Goal: Task Accomplishment & Management: Complete application form

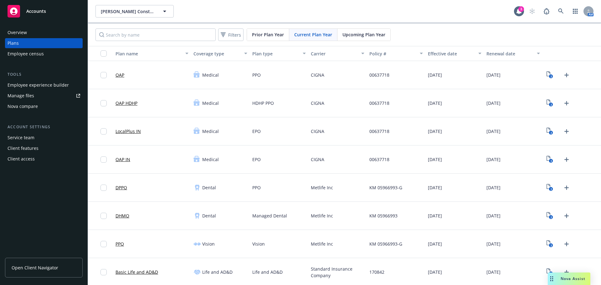
click at [113, 12] on span "[PERSON_NAME] Construction Company" at bounding box center [128, 11] width 54 height 7
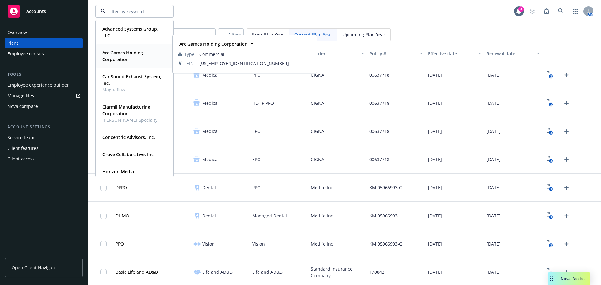
click at [135, 53] on strong "Arc Games Holding Corporation" at bounding box center [122, 56] width 41 height 13
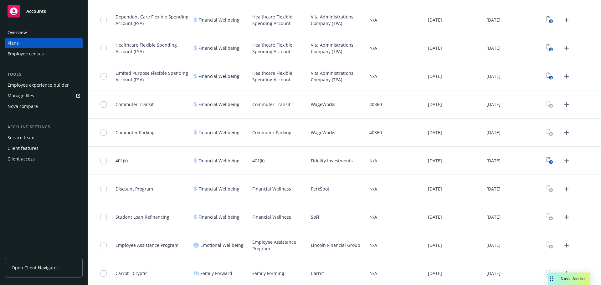
scroll to position [417, 0]
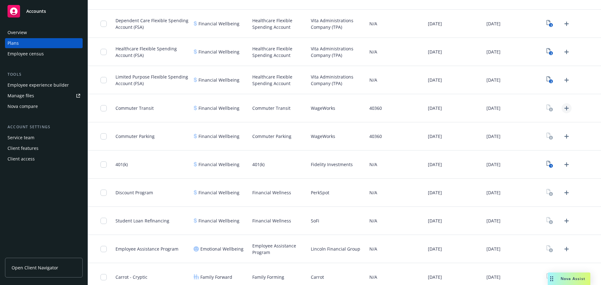
click at [562, 109] on icon "Upload Plan Documents" at bounding box center [566, 108] width 8 height 8
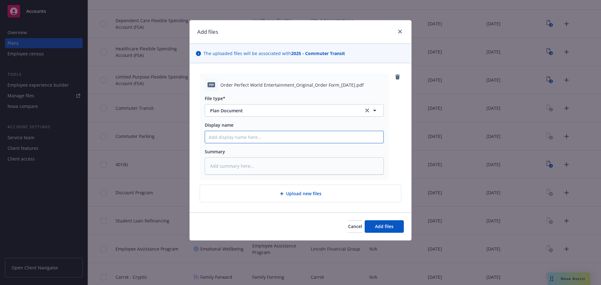
click at [251, 142] on input "Display name" at bounding box center [294, 137] width 178 height 12
type textarea "x"
type input "W"
type textarea "x"
type input "Wa"
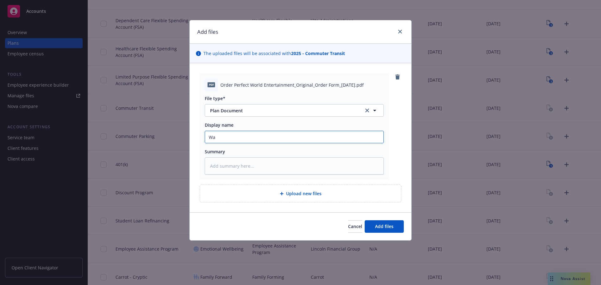
type textarea "x"
type input "Wag"
type textarea "x"
type input "Wage"
type textarea "x"
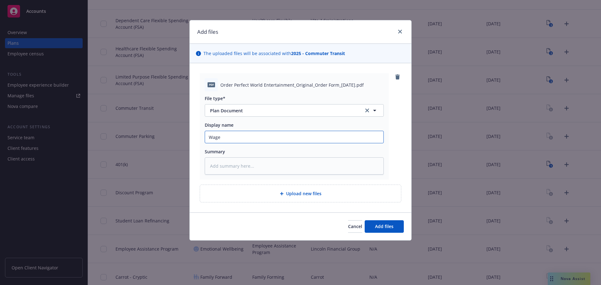
type input "Wage"
type textarea "x"
type input "Wage W"
type textarea "x"
type input "Wage Wo"
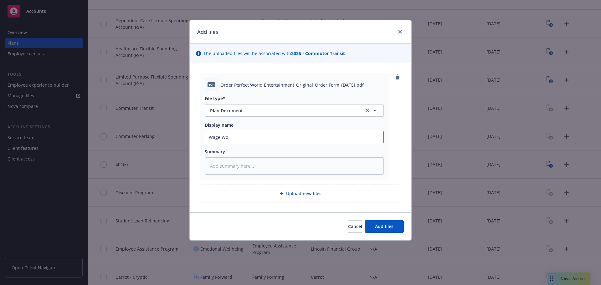
type textarea "x"
type input "Wage Wor"
type textarea "x"
type input "Wage Work"
type textarea "x"
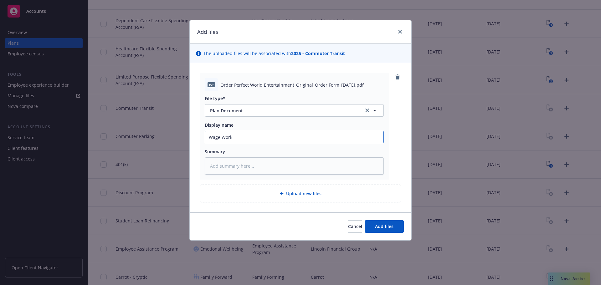
type input "Wage Works"
type textarea "x"
type input "Wage Works"
type textarea "x"
type input "Wage Works O"
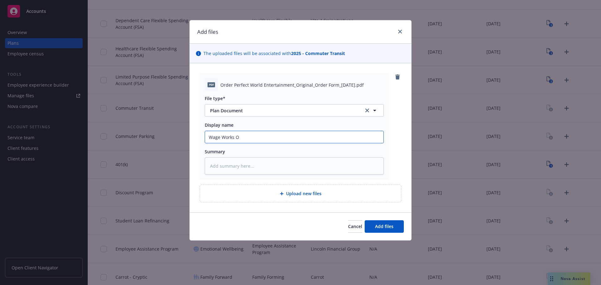
type textarea "x"
type input "Wage Works Or"
type textarea "x"
type input "Wage Works Ord"
type textarea "x"
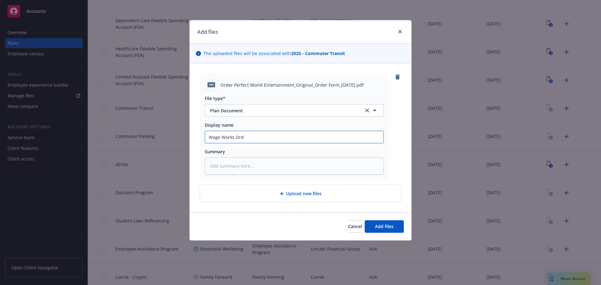
type input "Wage Works Orde"
type textarea "x"
type input "Wage Works Order"
type textarea "x"
type input "Wage Works Order"
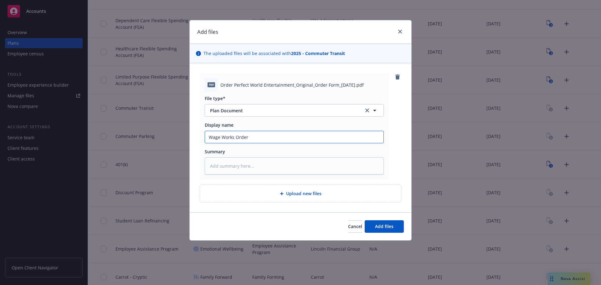
type textarea "x"
type input "Wage Works Order Fo"
type textarea "x"
type input "Wage Works Order For"
type textarea "x"
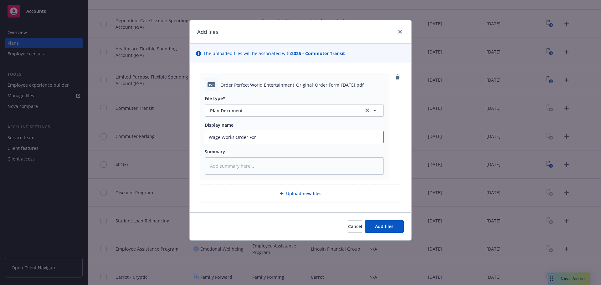
type input "Wage Works Order Form"
type textarea "x"
type input "Wage Works Order Form"
type textarea "x"
type input "Wage Works Order Form -"
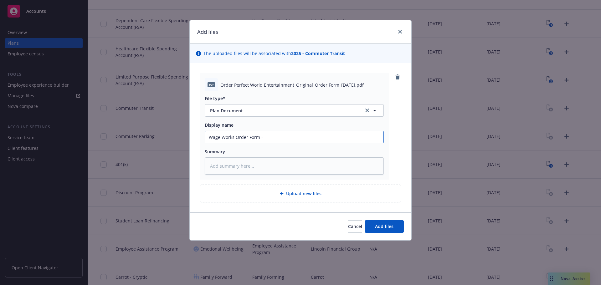
type textarea "x"
type input "Wage Works Order Form -"
type textarea "x"
type input "Wage Works Order Form -"
type textarea "x"
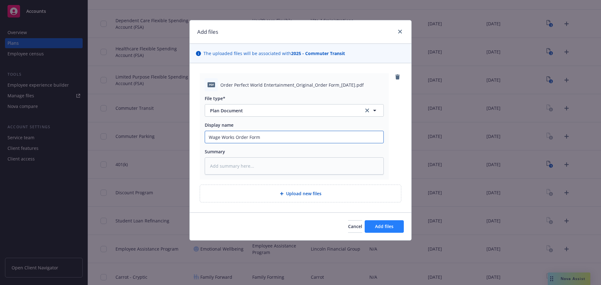
type input "Wage Works Order Form"
click at [389, 224] on span "Add files" at bounding box center [384, 226] width 18 height 6
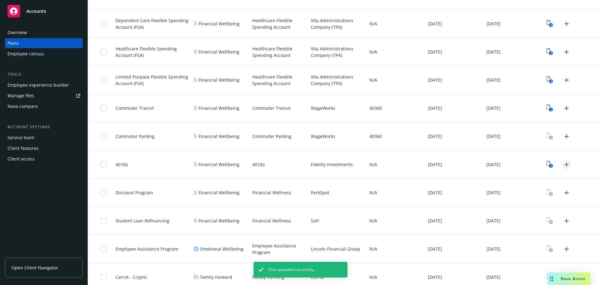
click at [564, 165] on icon "Upload Plan Documents" at bounding box center [566, 164] width 4 height 4
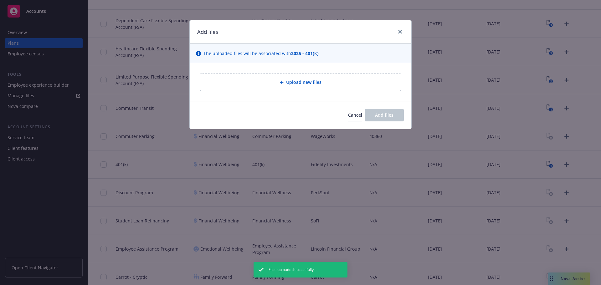
click at [395, 33] on div at bounding box center [399, 32] width 10 height 8
click at [397, 32] on link "close" at bounding box center [400, 32] width 8 height 8
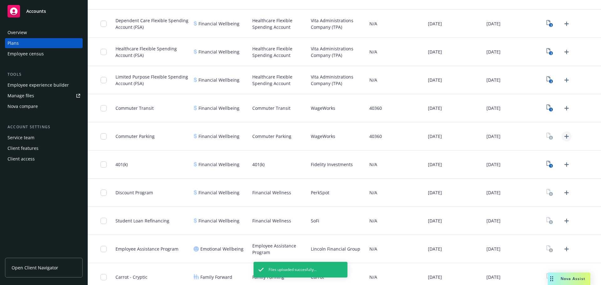
click at [564, 136] on icon "Upload Plan Documents" at bounding box center [566, 136] width 4 height 4
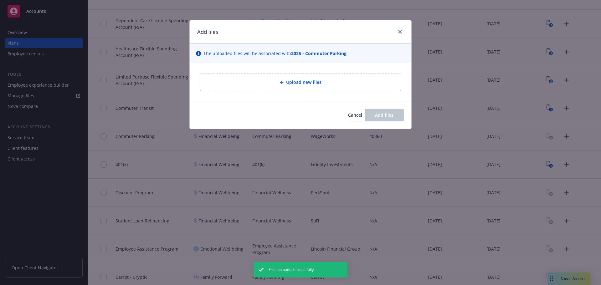
click at [367, 80] on div "Upload new files" at bounding box center [300, 82] width 191 height 7
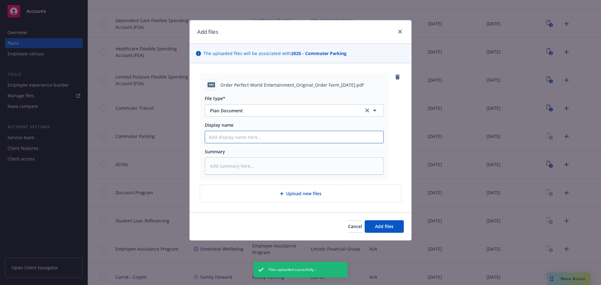
click at [302, 134] on input "Display name" at bounding box center [294, 137] width 178 height 12
click at [301, 139] on input "Display name" at bounding box center [294, 137] width 178 height 12
paste input "W"
type textarea "x"
type input "W"
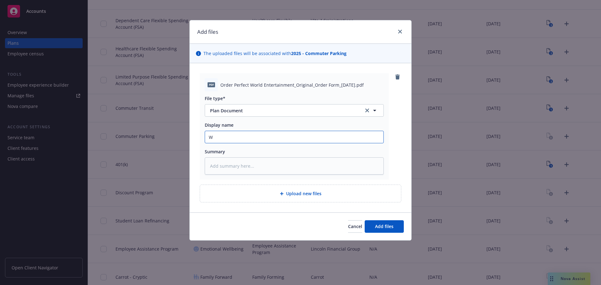
type textarea "x"
type input "Wa"
type textarea "x"
type input "Wag"
type textarea "x"
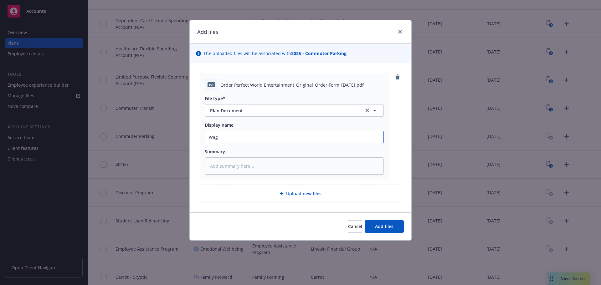
type input "Wage"
type textarea "x"
type input "Wage"
type textarea "x"
type input "Wage W"
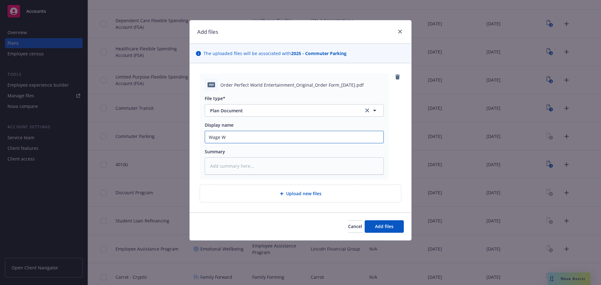
type textarea "x"
type input "Wage Wo"
type textarea "x"
type input "Wage Wor"
type textarea "x"
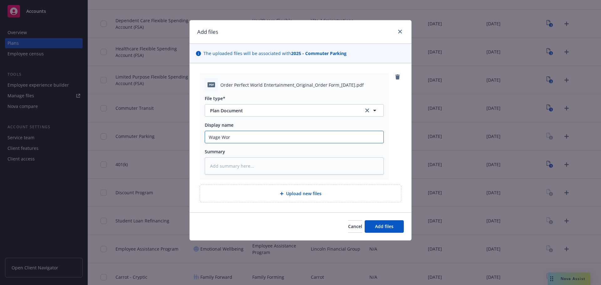
type input "Wage Work"
type textarea "x"
type input "Wage Works"
type textarea "x"
type input "Wage Works"
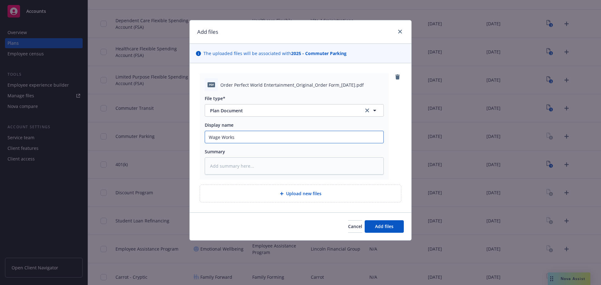
type textarea "x"
type input "Wage Works O"
type textarea "x"
type input "Wage Works Or"
type textarea "x"
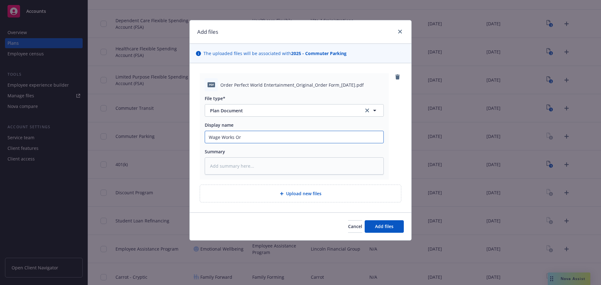
type input "Wage Works Ord"
type textarea "x"
type input "Wage Works Orde"
type textarea "x"
type input "Wage Works Order"
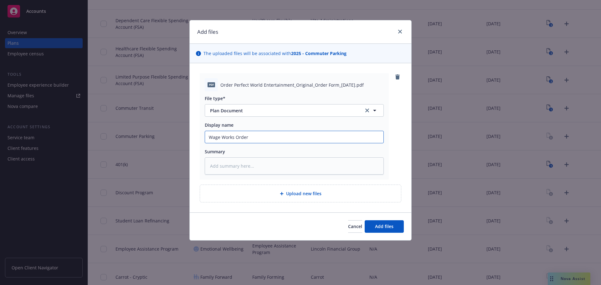
type textarea "x"
type input "Wage Works Order"
type textarea "x"
type input "Wage Works Order F"
type textarea "x"
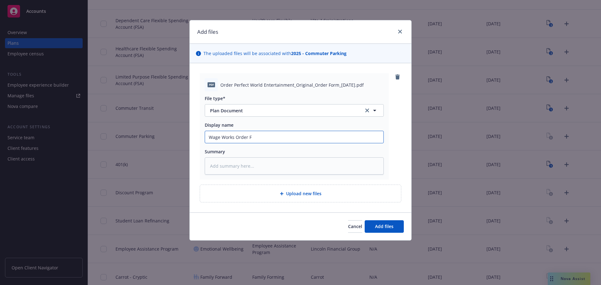
type input "Wage Works Order FO"
type textarea "x"
type input "Wage Works Order FOr"
type textarea "x"
type input "Wage Works Order FOrm"
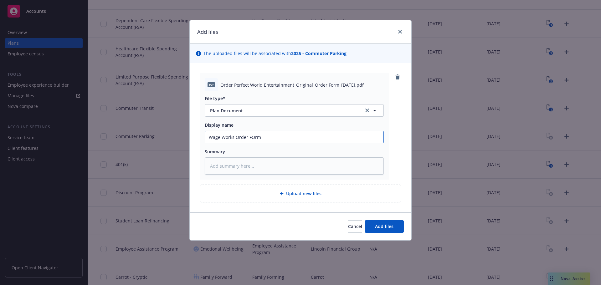
type textarea "x"
type input "Wage Works Order FOr"
type textarea "x"
type input "Wage Works Order FO"
type textarea "x"
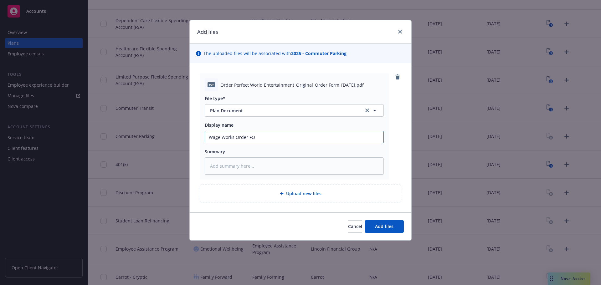
type input "Wage Works Order F"
type textarea "x"
type input "Wage Works Order For"
type textarea "x"
type input "Wage Works Order Form"
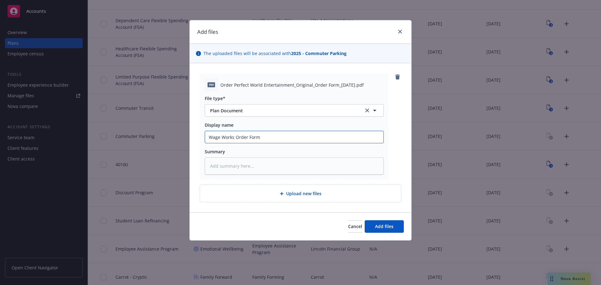
click at [364, 220] on button "Add files" at bounding box center [383, 226] width 39 height 13
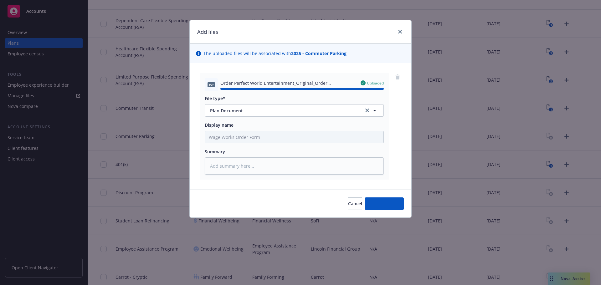
type textarea "x"
